Goal: Navigation & Orientation: Find specific page/section

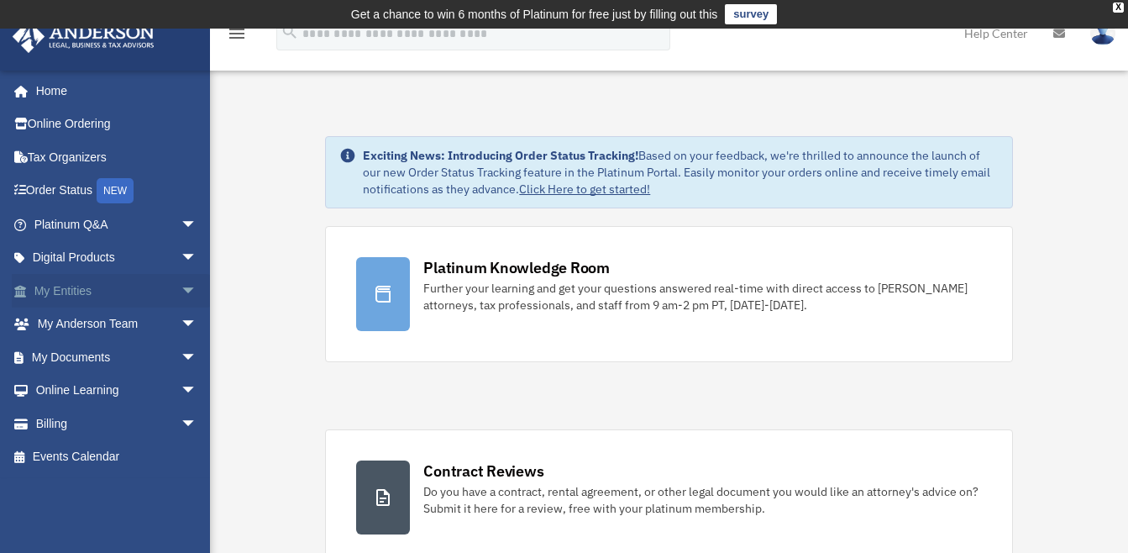
click at [97, 293] on link "My Entities arrow_drop_down" at bounding box center [117, 291] width 211 height 34
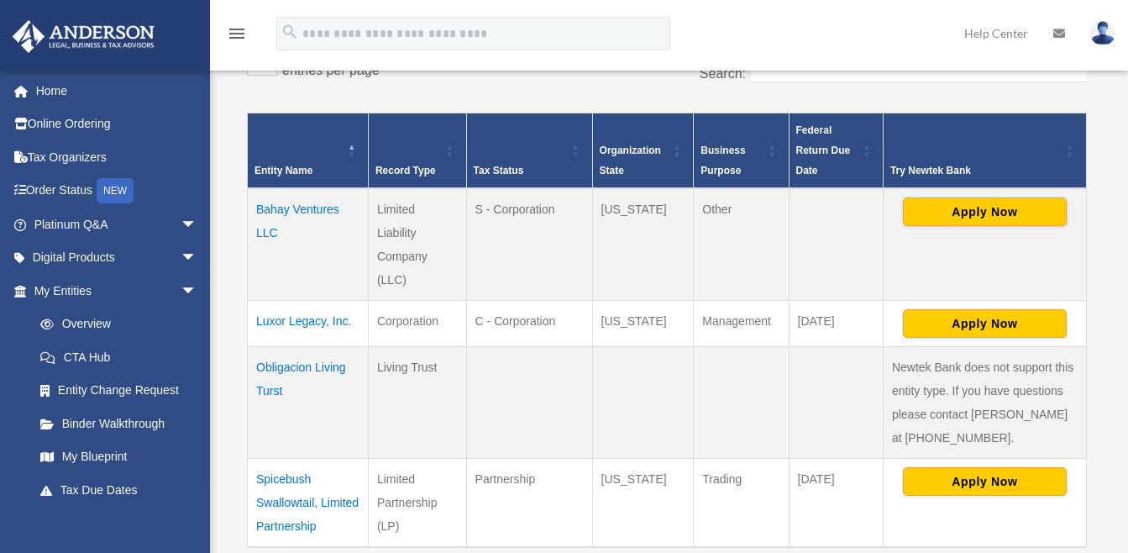
scroll to position [672, 0]
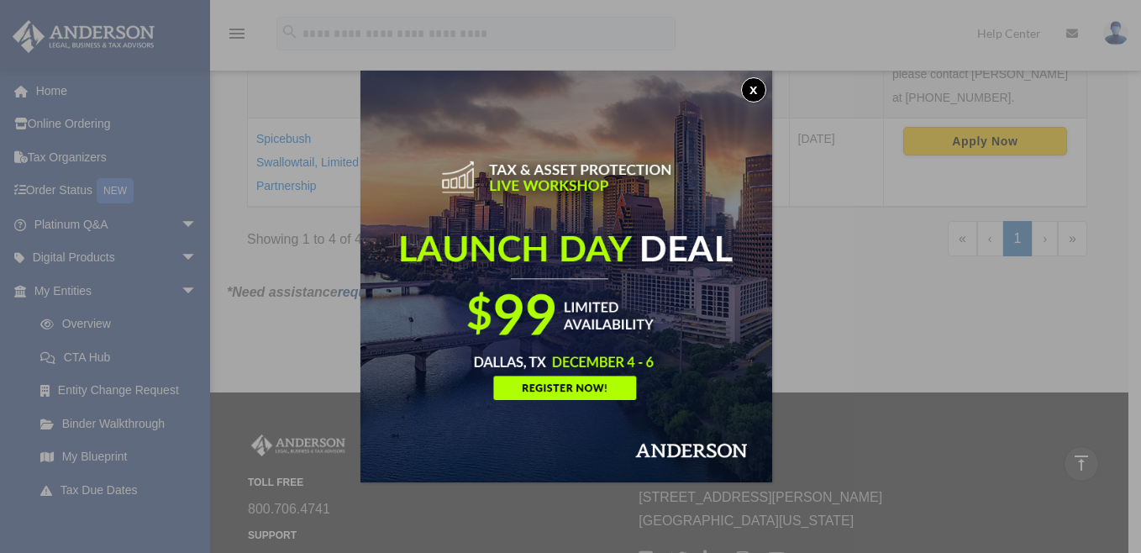
click at [757, 89] on button "x" at bounding box center [753, 89] width 25 height 25
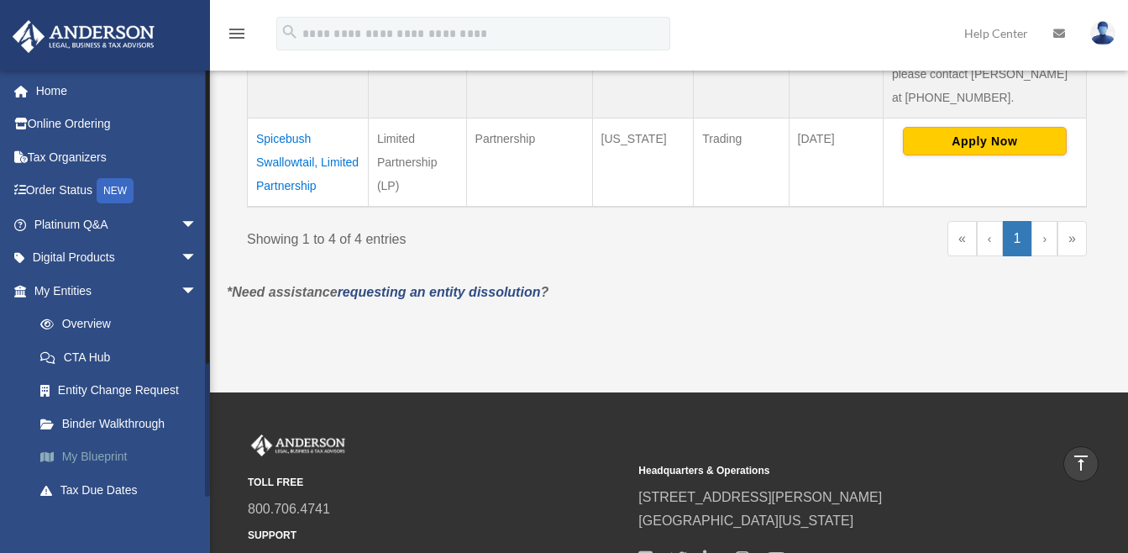
click at [103, 453] on link "My Blueprint" at bounding box center [123, 457] width 199 height 34
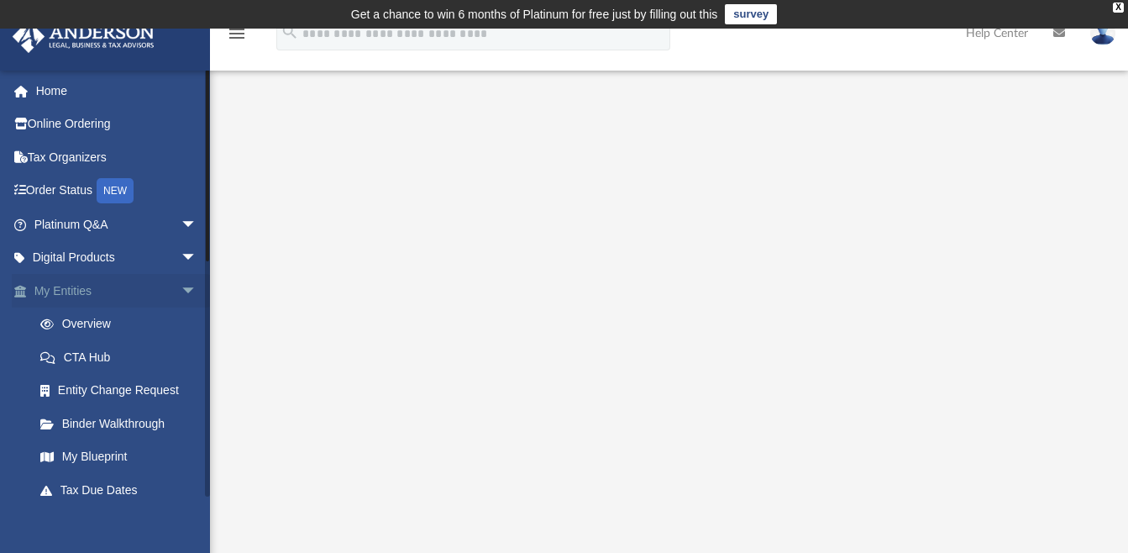
click at [87, 292] on link "My Entities arrow_drop_down" at bounding box center [117, 291] width 211 height 34
